Goal: Check status: Check status

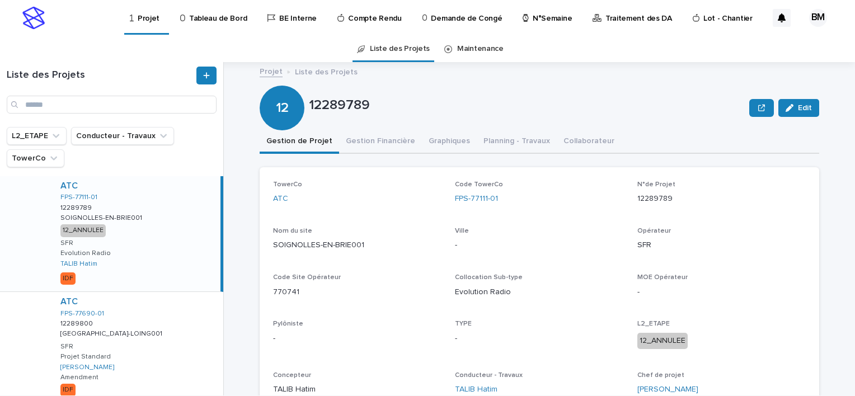
click at [542, 19] on p "N°Semaine" at bounding box center [551, 11] width 39 height 23
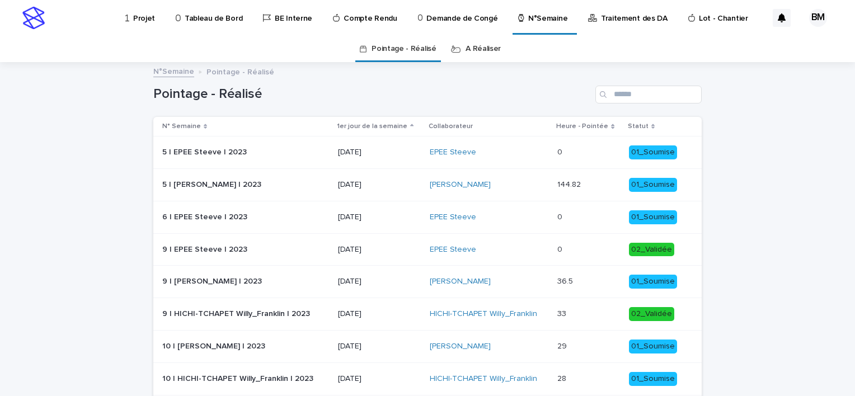
click at [483, 54] on link "A Réaliser" at bounding box center [482, 49] width 35 height 26
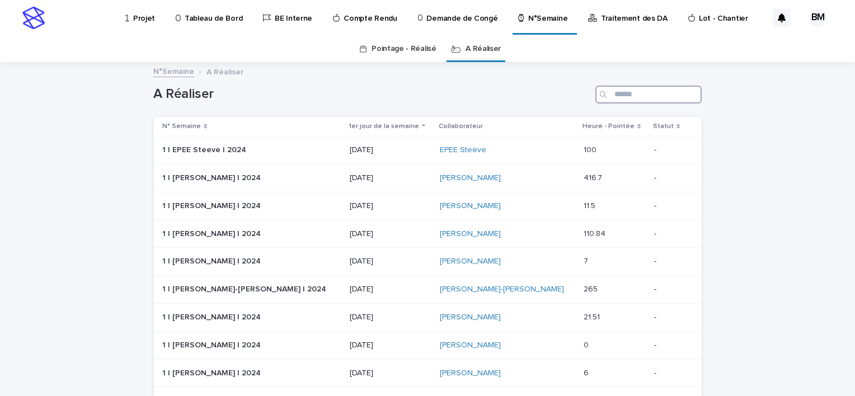
click at [646, 94] on input "Search" at bounding box center [648, 95] width 106 height 18
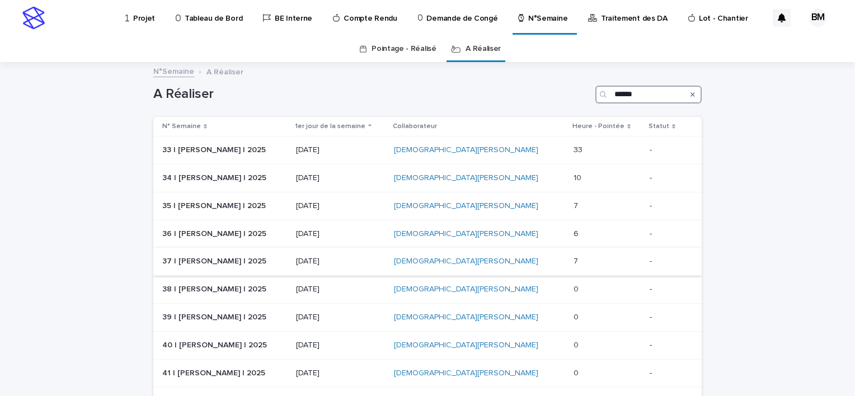
type input "******"
click at [587, 257] on p at bounding box center [606, 262] width 67 height 10
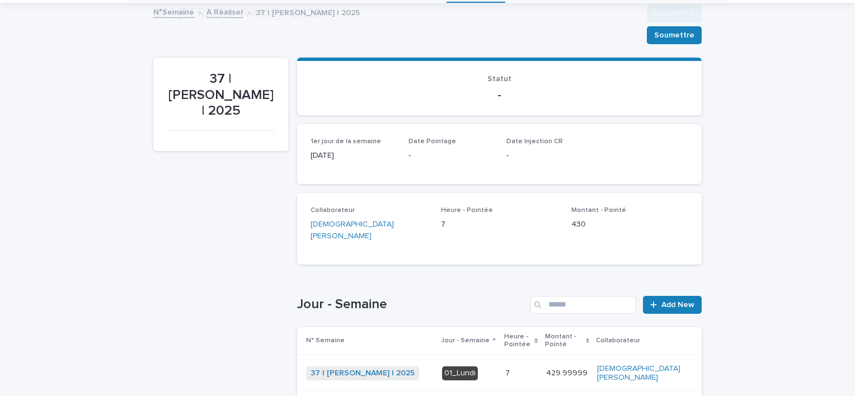
scroll to position [171, 0]
